Goal: Task Accomplishment & Management: Use online tool/utility

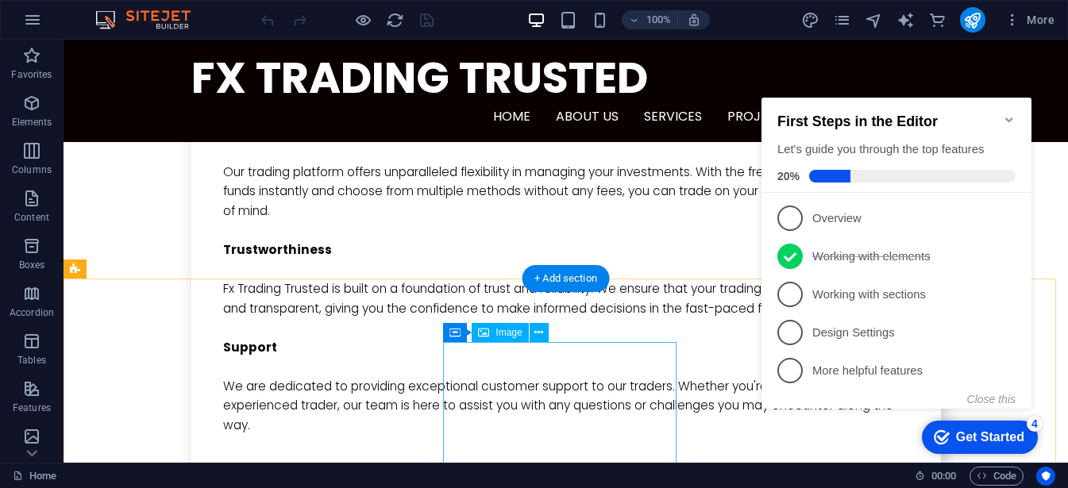
scroll to position [3713, 0]
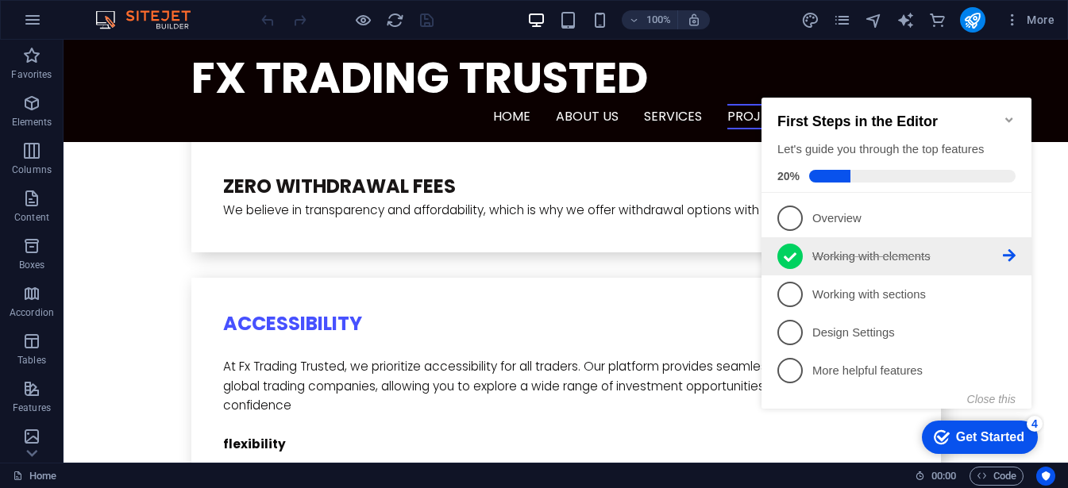
click at [800, 254] on span "2" at bounding box center [790, 256] width 25 height 25
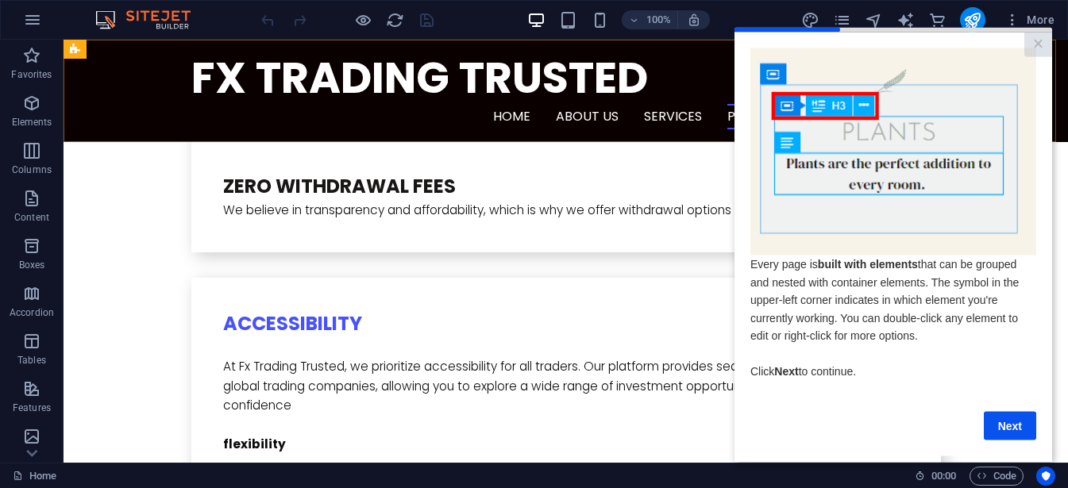
scroll to position [0, 0]
click at [1036, 45] on link "×" at bounding box center [1039, 44] width 28 height 25
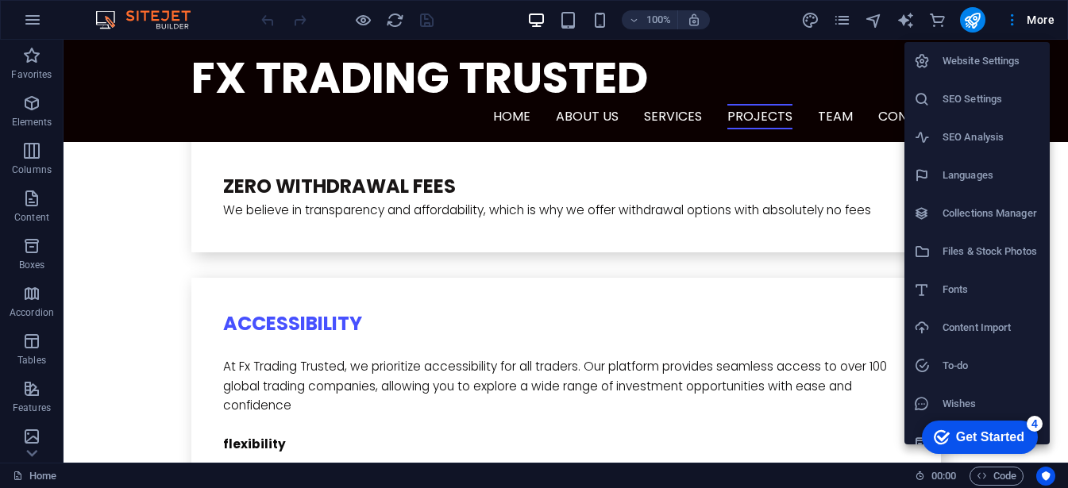
click at [984, 101] on h6 "SEO Settings" at bounding box center [992, 99] width 98 height 19
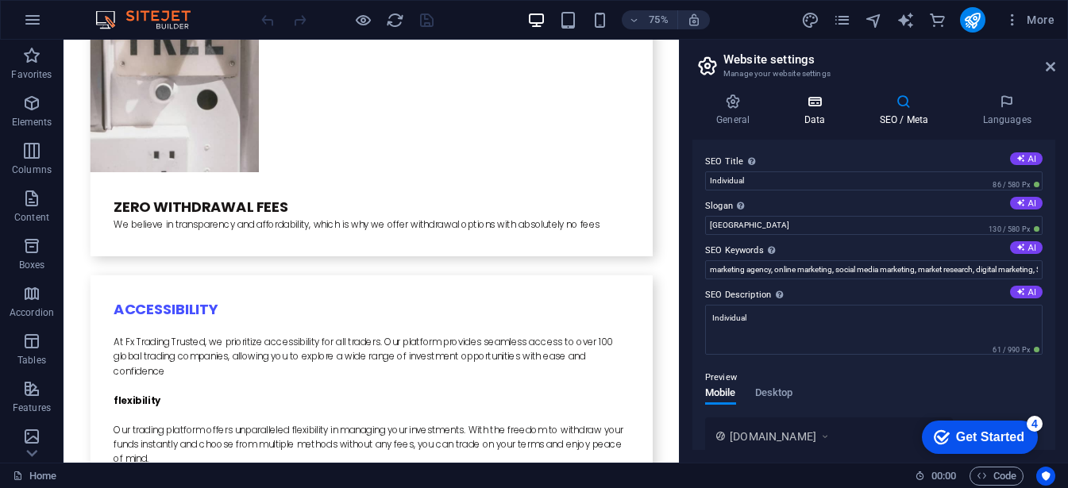
click at [796, 112] on h4 "Data" at bounding box center [817, 110] width 75 height 33
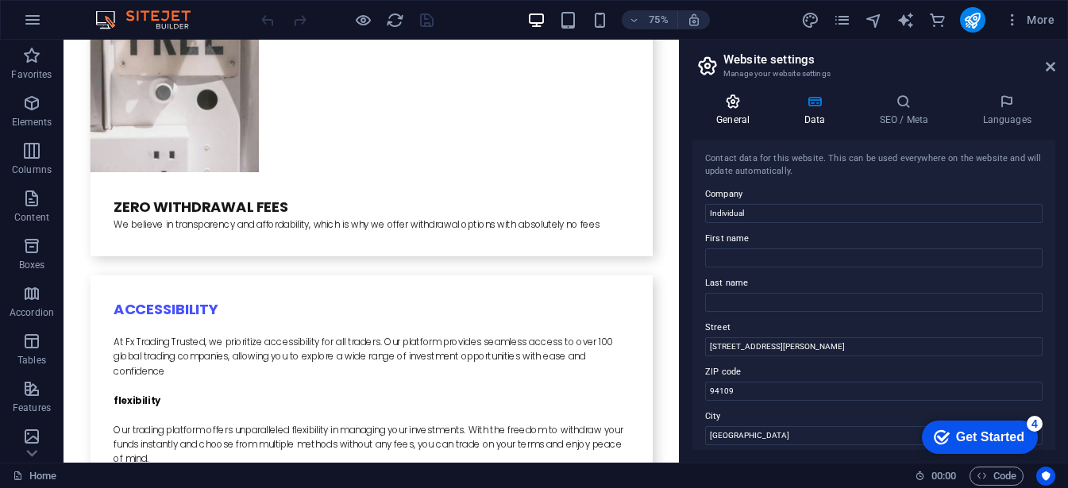
click at [731, 122] on h4 "General" at bounding box center [736, 110] width 87 height 33
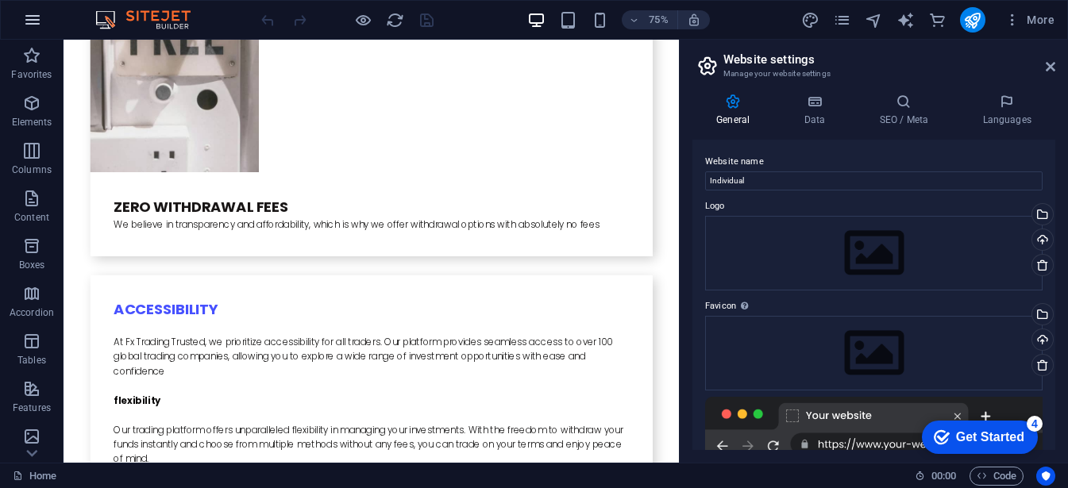
click at [0, 0] on icon "button" at bounding box center [0, 0] width 0 height 0
